Goal: Obtain resource: Download file/media

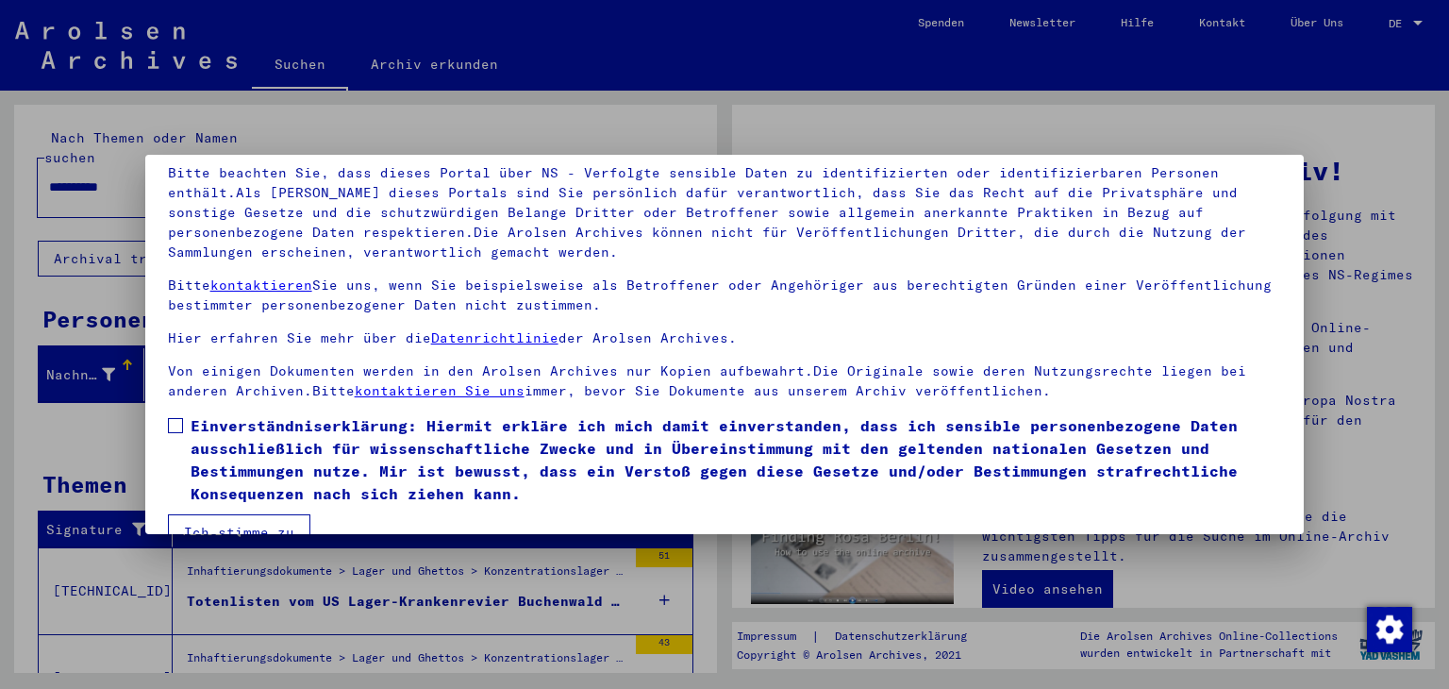
scroll to position [162, 0]
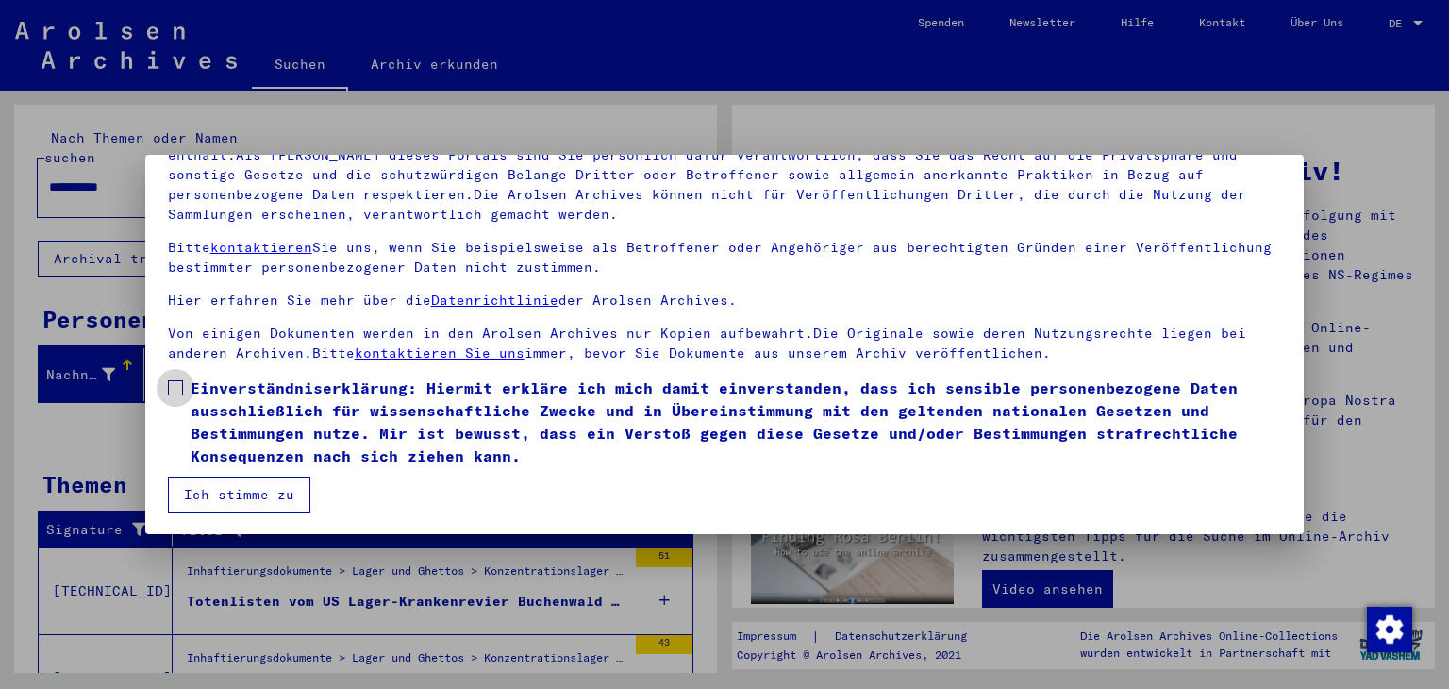
click at [173, 383] on span at bounding box center [175, 387] width 15 height 15
click at [228, 504] on button "Ich stimme zu" at bounding box center [239, 494] width 142 height 36
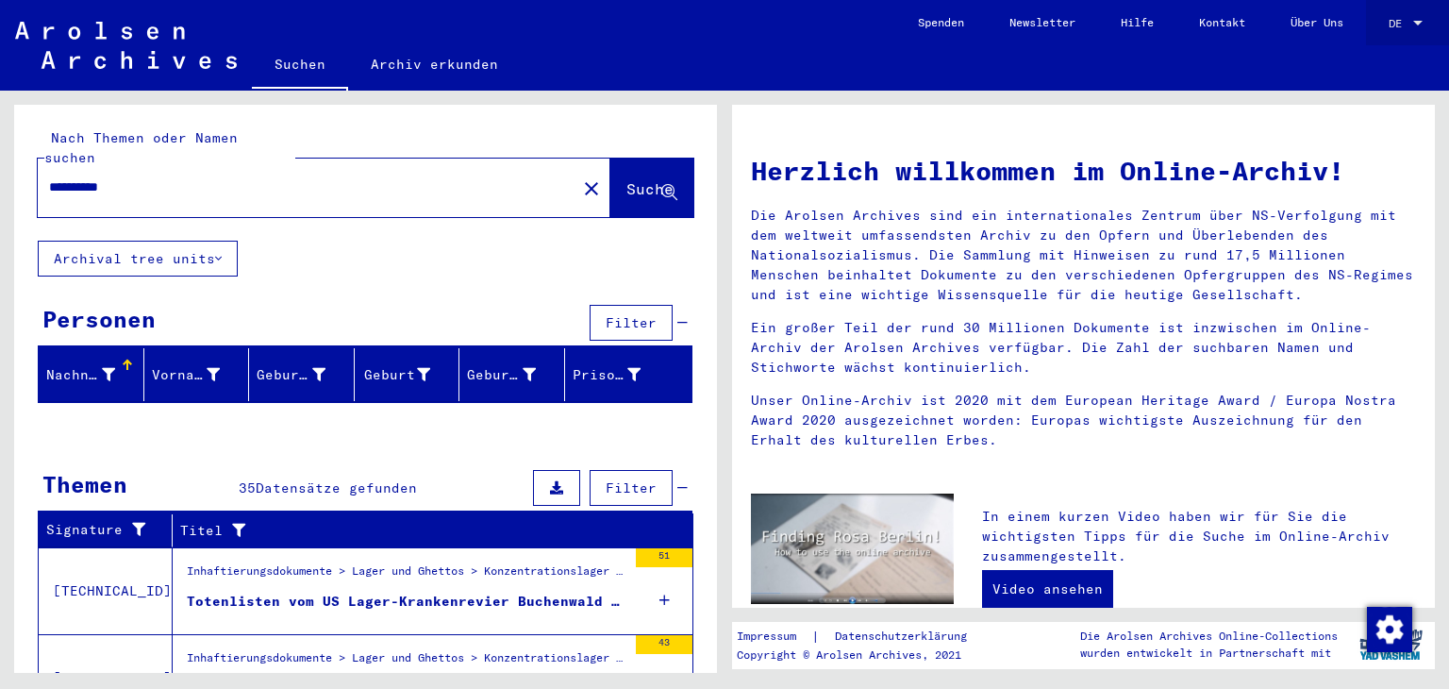
click at [1403, 29] on div "DE DE" at bounding box center [1407, 19] width 38 height 32
click at [1390, 33] on span "English" at bounding box center [1370, 33] width 46 height 14
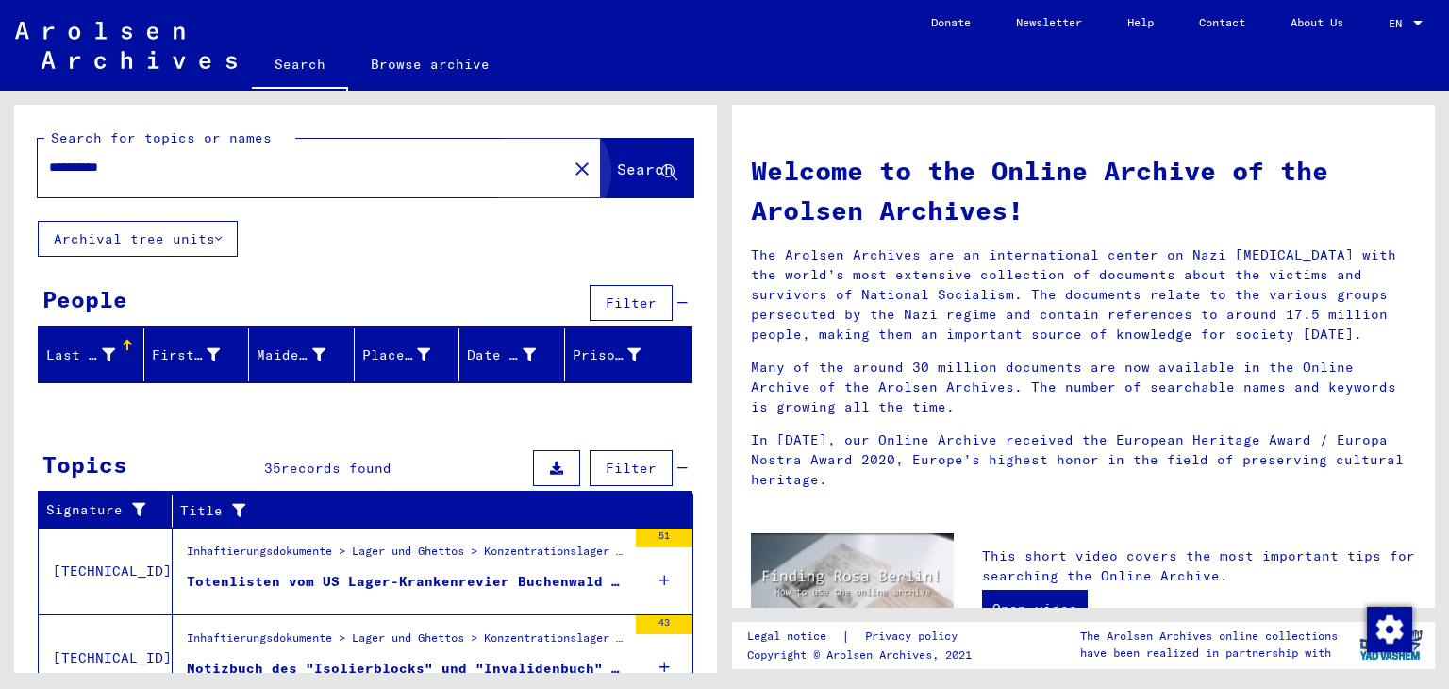
click at [613, 194] on button "Search" at bounding box center [647, 168] width 92 height 58
click at [614, 184] on button "Search" at bounding box center [647, 168] width 92 height 58
click at [617, 176] on span "Search" at bounding box center [645, 168] width 57 height 19
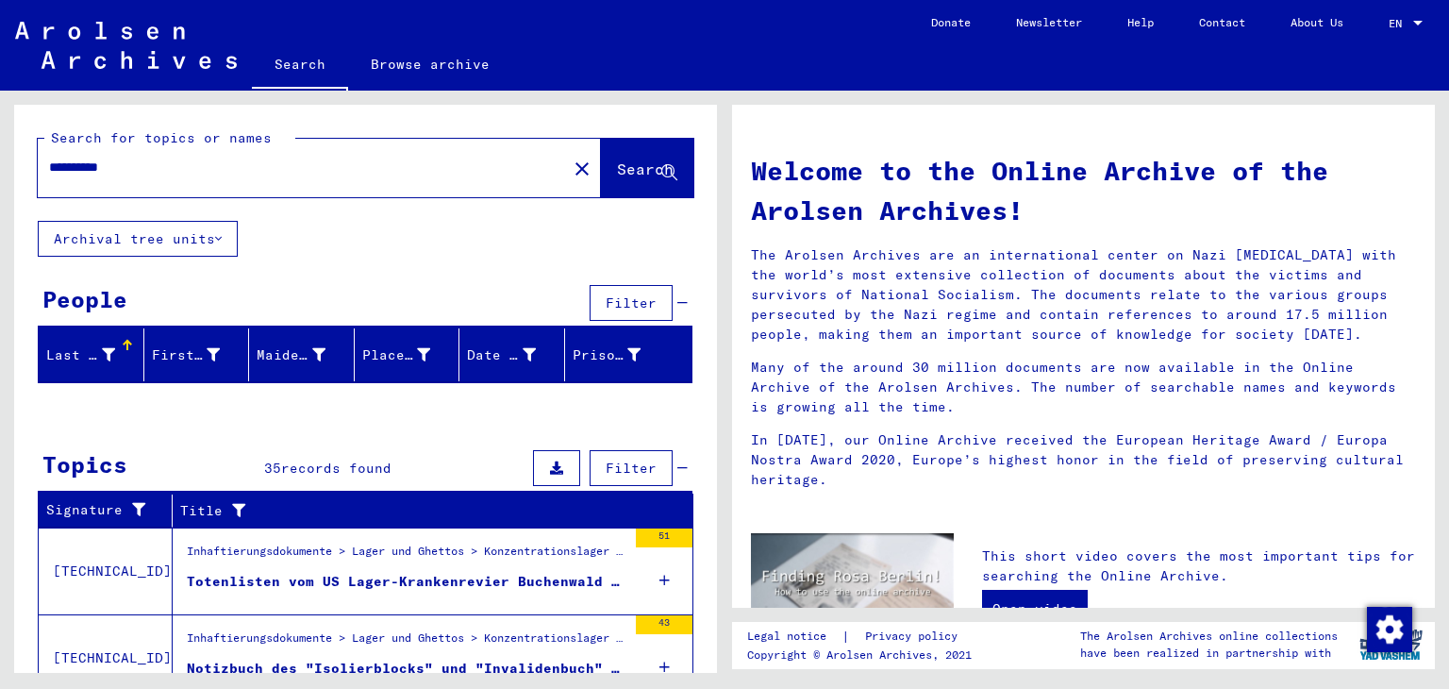
drag, startPoint x: 602, startPoint y: 176, endPoint x: 709, endPoint y: 269, distance: 141.8
click at [709, 269] on div "**********" at bounding box center [365, 396] width 703 height 582
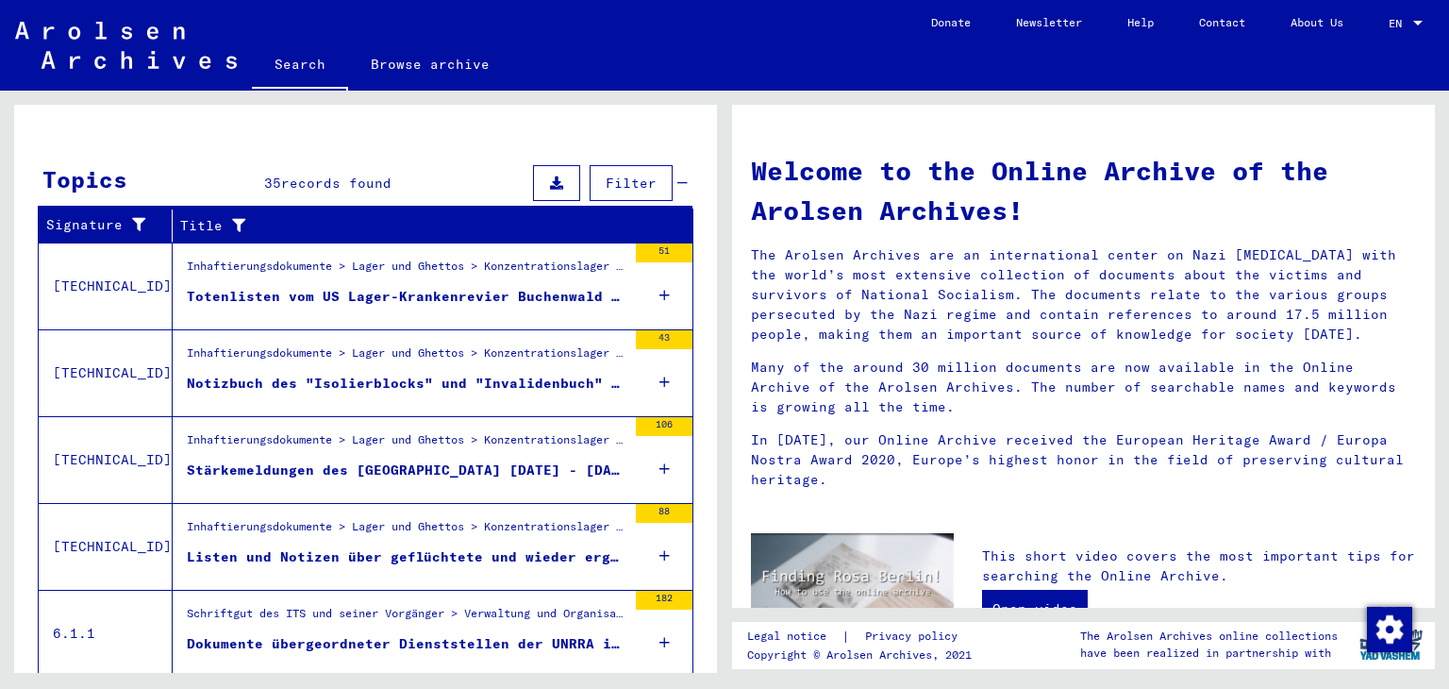
scroll to position [340, 0]
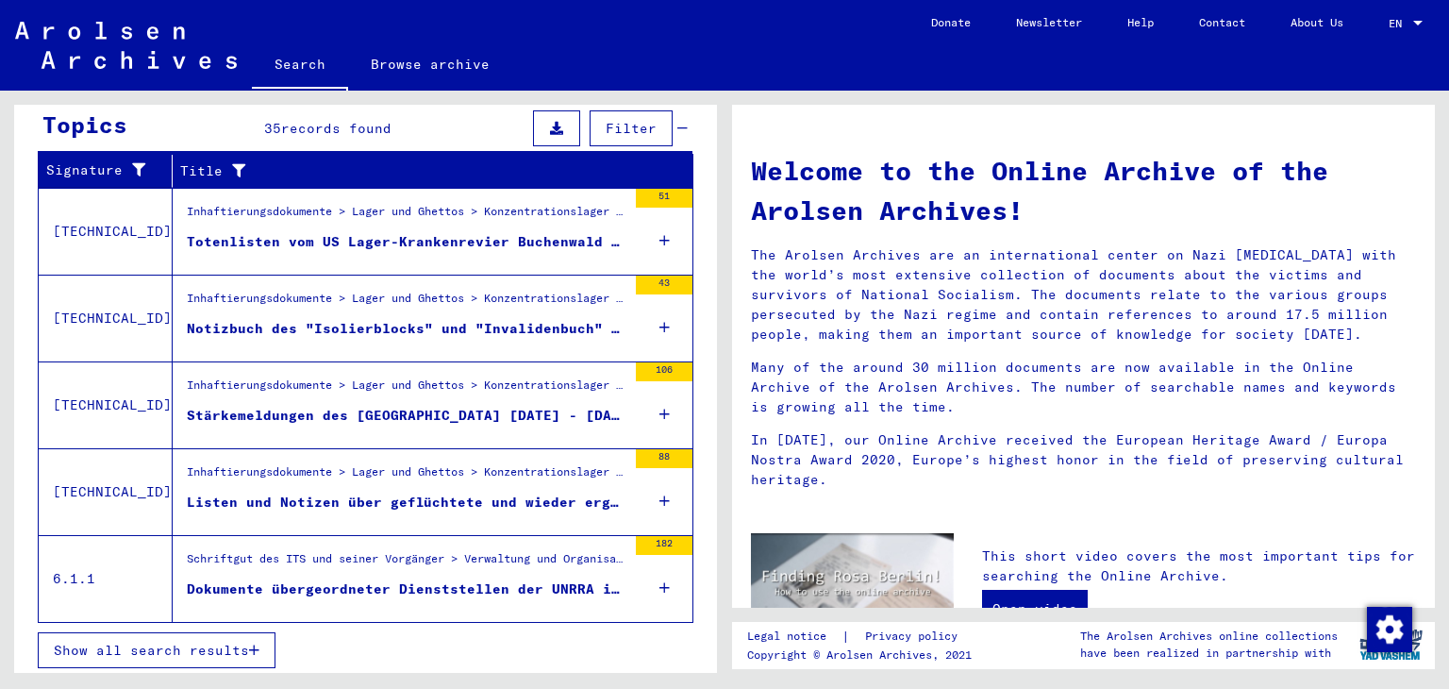
click at [550, 129] on icon at bounding box center [556, 128] width 13 height 13
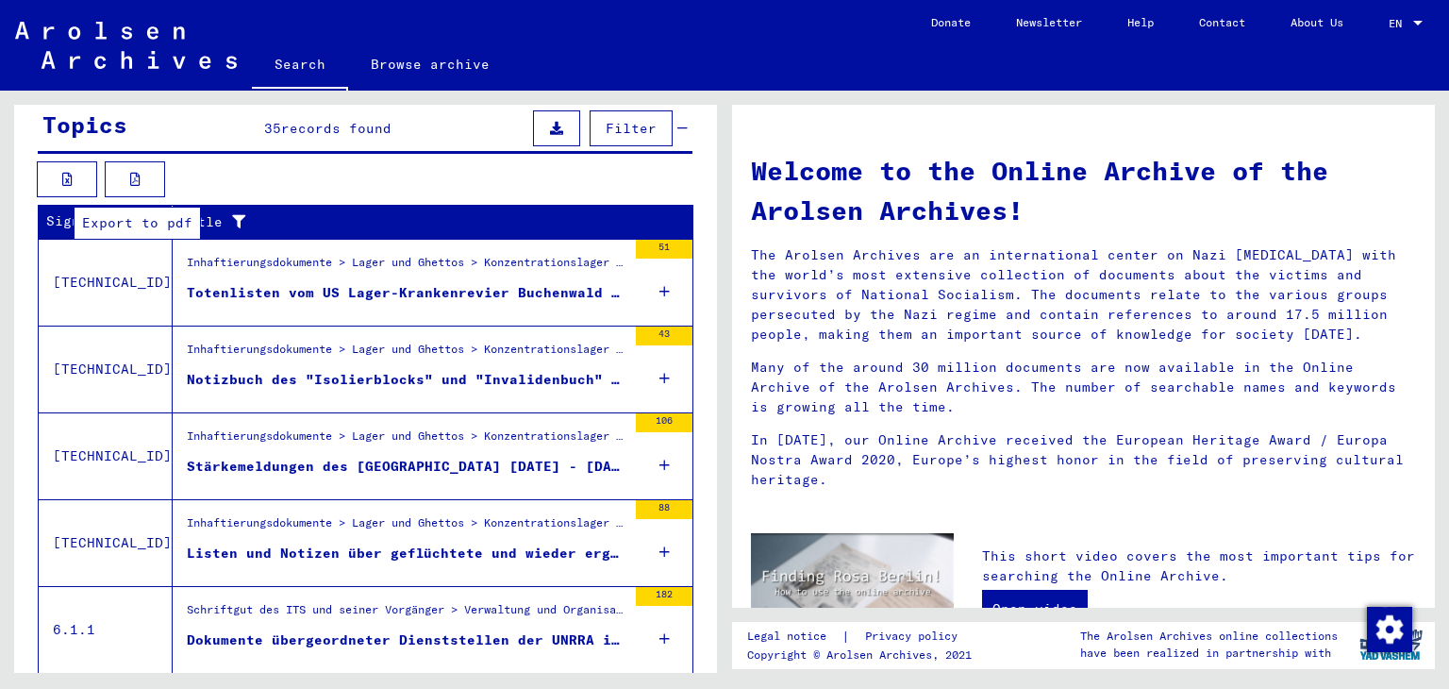
click at [128, 175] on button at bounding box center [135, 179] width 60 height 36
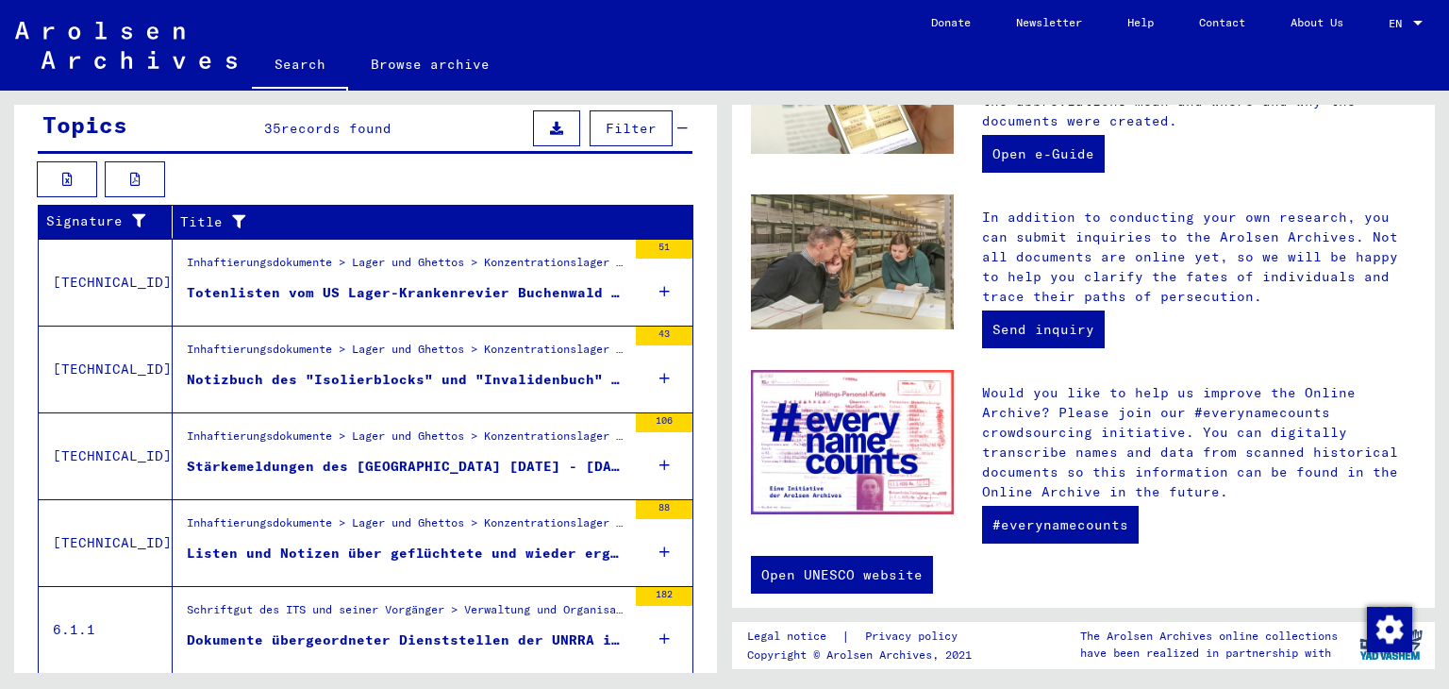
scroll to position [660, 0]
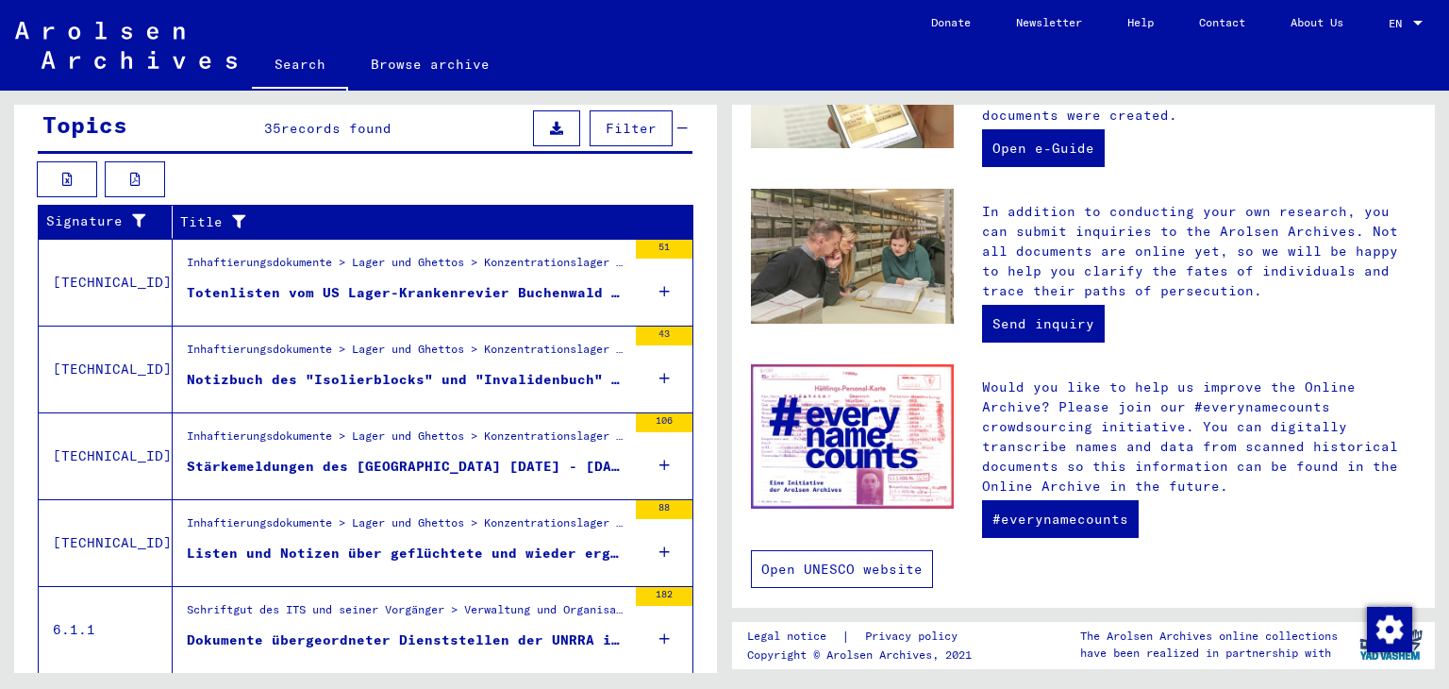
click at [830, 556] on link "Open UNESCO website" at bounding box center [842, 569] width 182 height 38
